Goal: Information Seeking & Learning: Learn about a topic

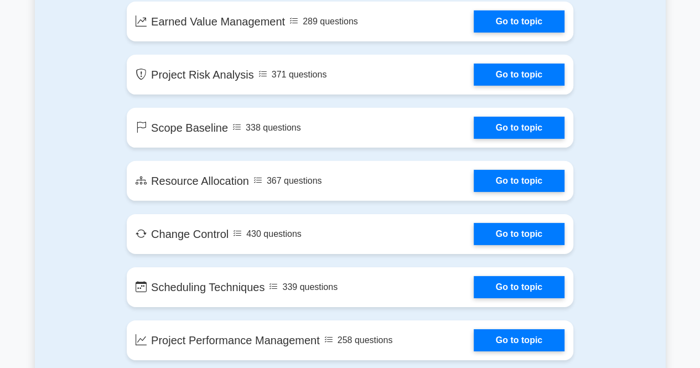
scroll to position [1715, 0]
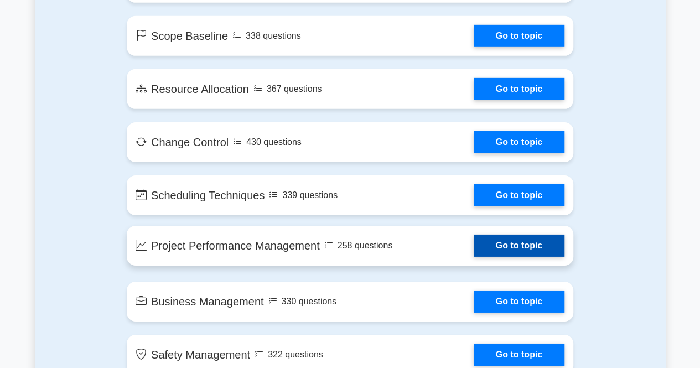
click at [521, 237] on link "Go to topic" at bounding box center [518, 246] width 91 height 22
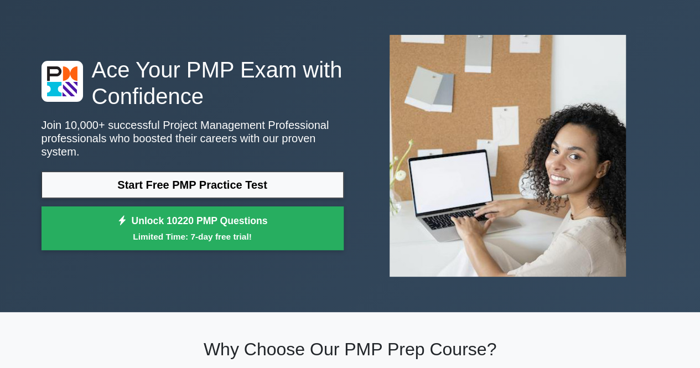
scroll to position [0, 0]
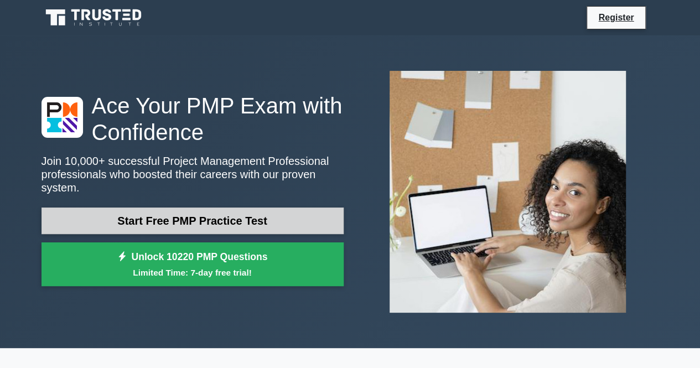
click at [227, 216] on link "Start Free PMP Practice Test" at bounding box center [192, 220] width 302 height 27
click at [228, 217] on link "Start Free PMP Practice Test" at bounding box center [192, 220] width 302 height 27
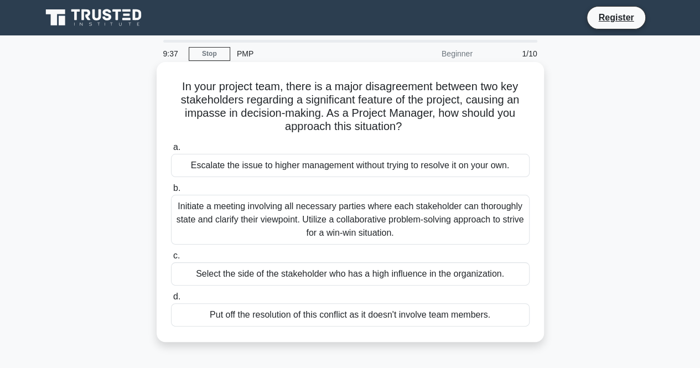
click at [367, 223] on div "Initiate a meeting involving all necessary parties where each stakeholder can t…" at bounding box center [350, 220] width 358 height 50
click at [171, 192] on input "b. Initiate a meeting involving all necessary parties where each stakeholder ca…" at bounding box center [171, 188] width 0 height 7
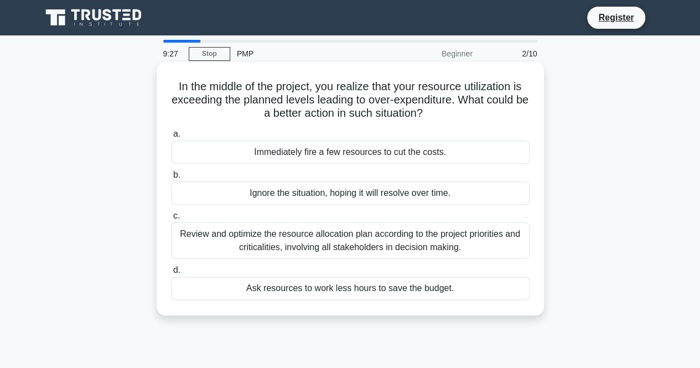
click at [325, 245] on div "Review and optimize the resource allocation plan according to the project prior…" at bounding box center [350, 240] width 358 height 37
click at [171, 220] on input "c. Review and optimize the resource allocation plan according to the project pr…" at bounding box center [171, 215] width 0 height 7
